Goal: Information Seeking & Learning: Learn about a topic

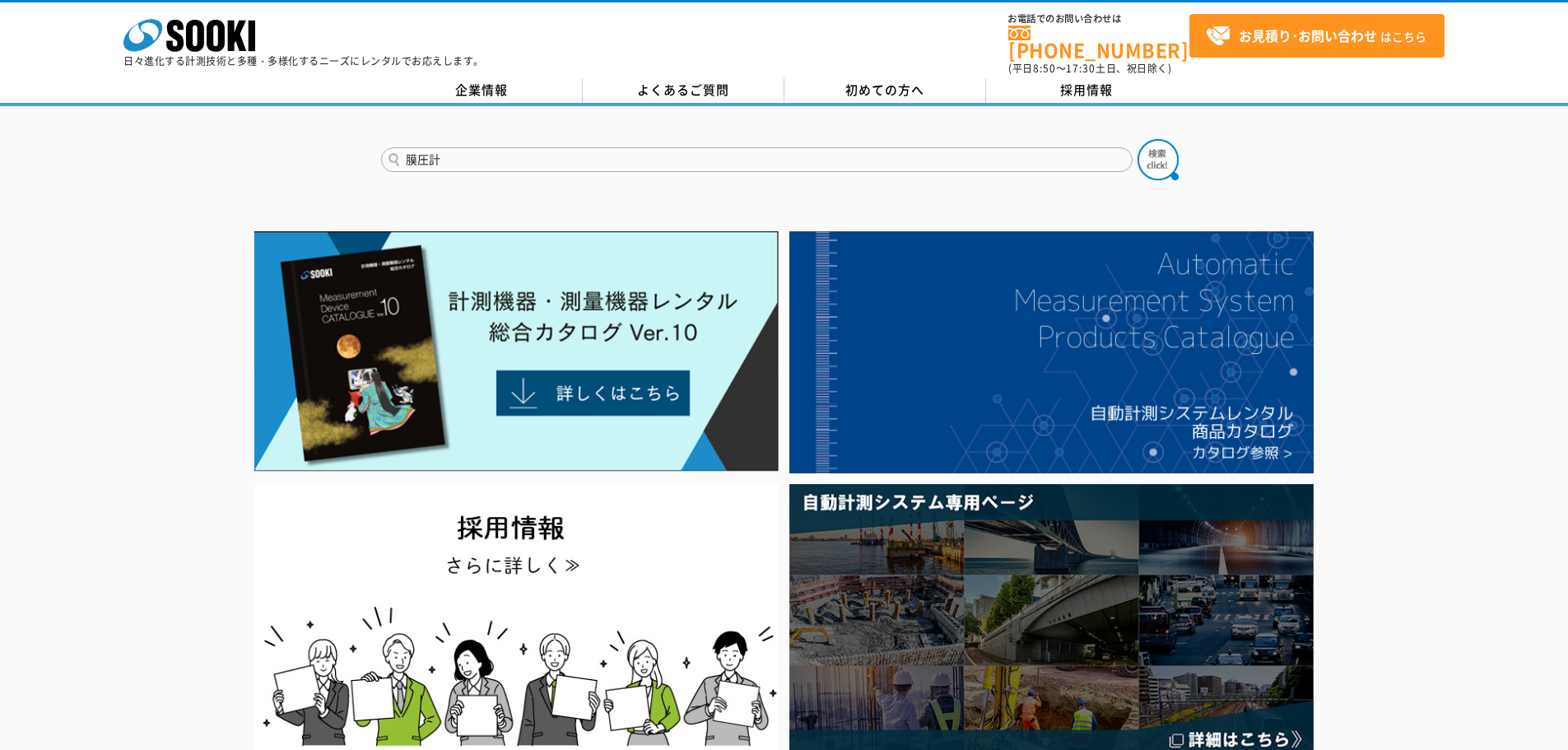
type input "膜圧計"
click at [1138, 139] on button at bounding box center [1158, 160] width 41 height 41
click at [495, 148] on input "text" at bounding box center [757, 159] width 751 height 24
type input "あ"
type input "膜圧計"
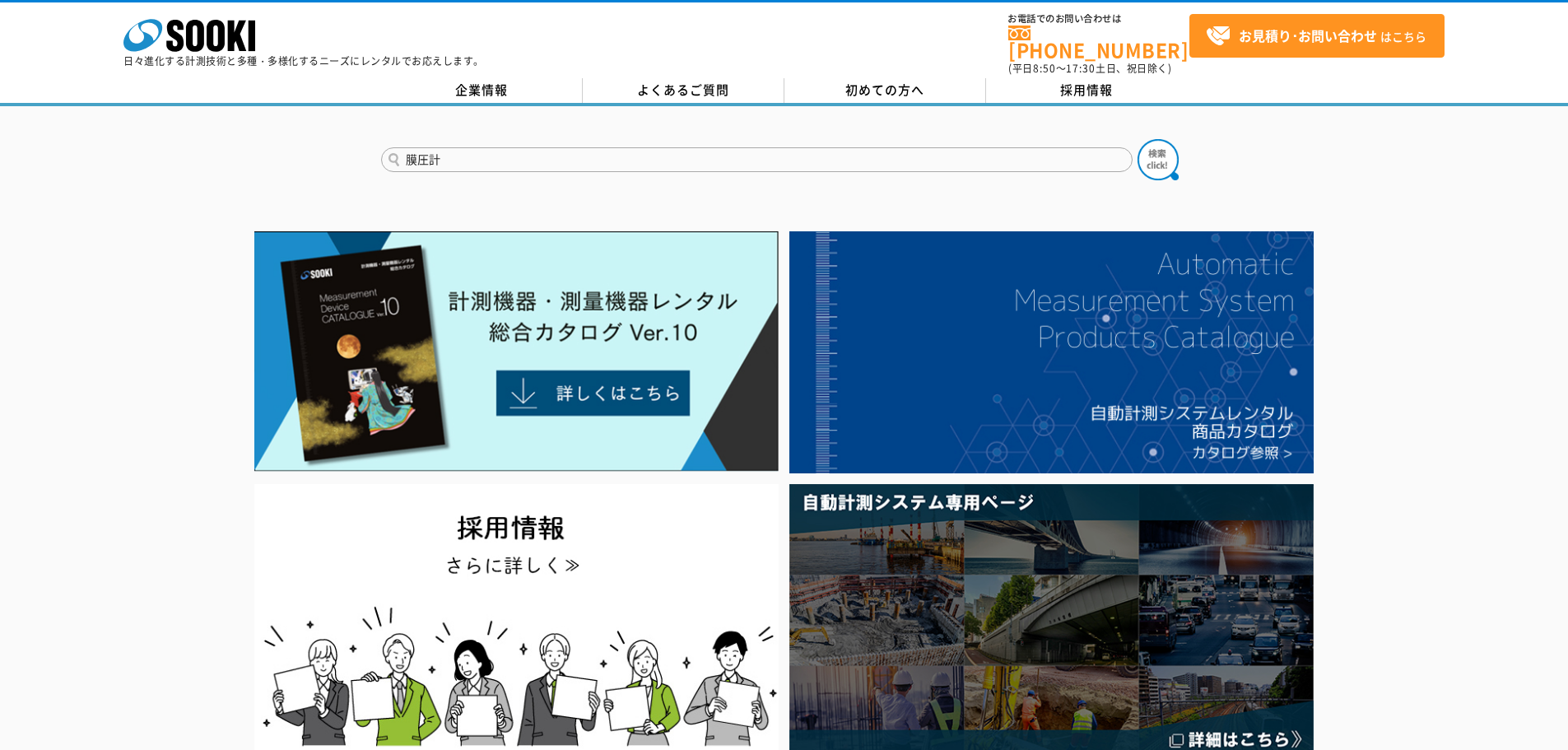
click at [1138, 139] on button at bounding box center [1158, 160] width 41 height 41
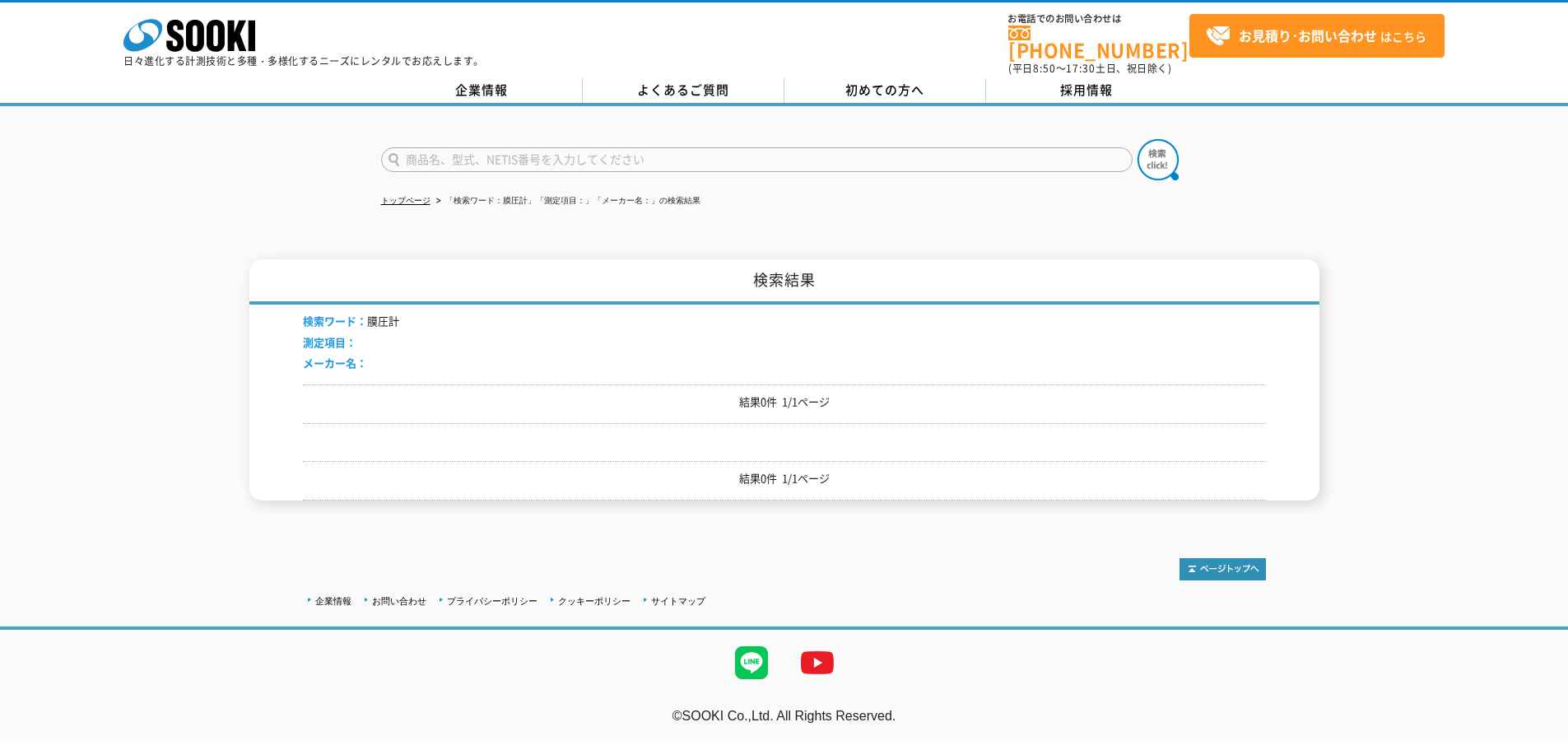
click at [480, 139] on form at bounding box center [784, 161] width 807 height 46
click at [466, 151] on input "text" at bounding box center [757, 159] width 751 height 24
type input "膜圧計"
click at [1138, 139] on button at bounding box center [1158, 160] width 41 height 41
